Goal: Find specific page/section: Find specific page/section

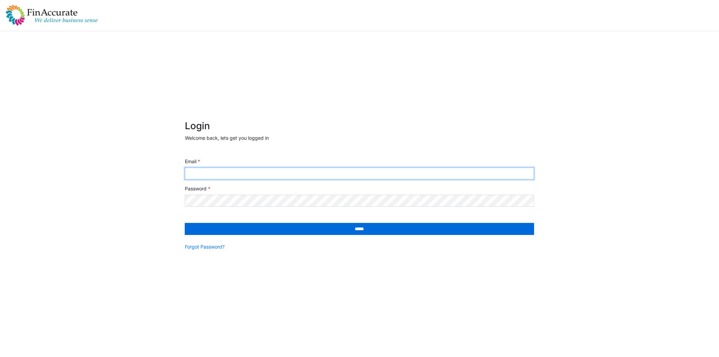
type input "**********"
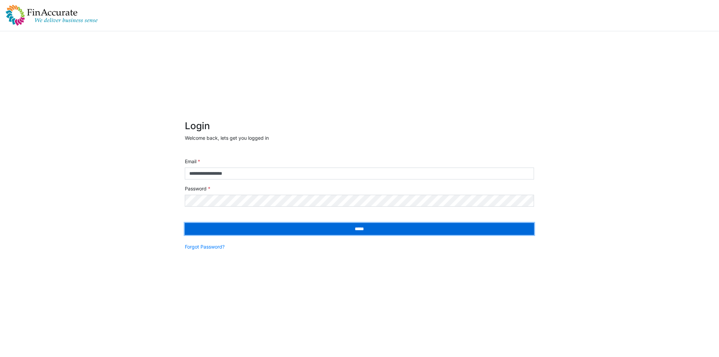
click at [322, 229] on input "*****" at bounding box center [359, 229] width 349 height 12
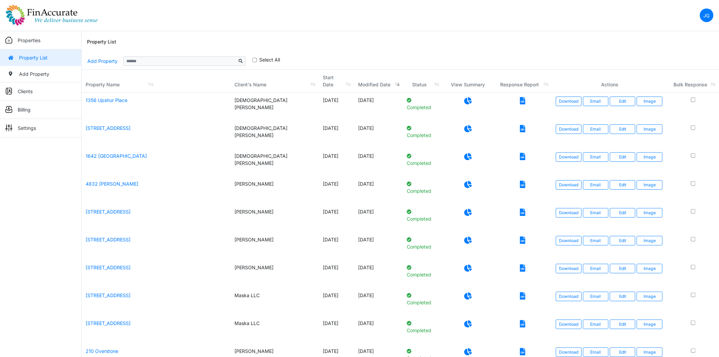
drag, startPoint x: 16, startPoint y: 92, endPoint x: 22, endPoint y: 92, distance: 5.8
click at [16, 92] on link "Clients" at bounding box center [40, 91] width 81 height 18
